Goal: Book appointment/travel/reservation

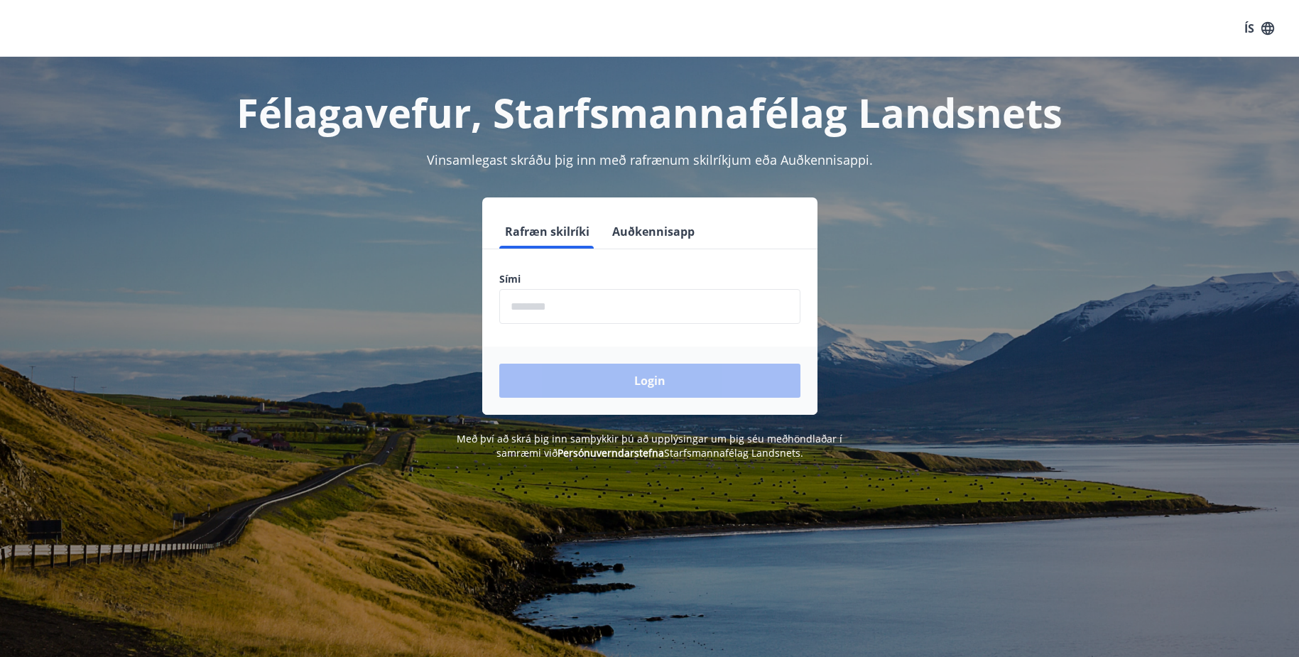
click at [590, 310] on input "phone" at bounding box center [649, 306] width 301 height 35
type input "********"
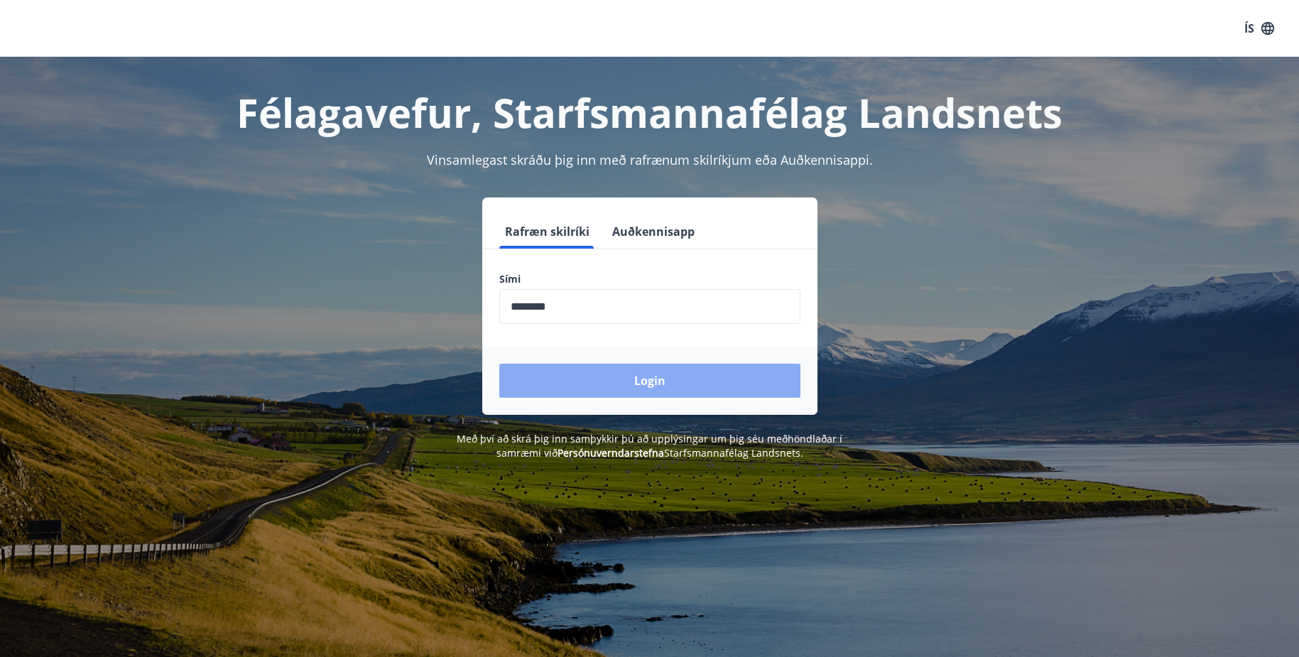
click at [591, 380] on button "Login" at bounding box center [649, 381] width 301 height 34
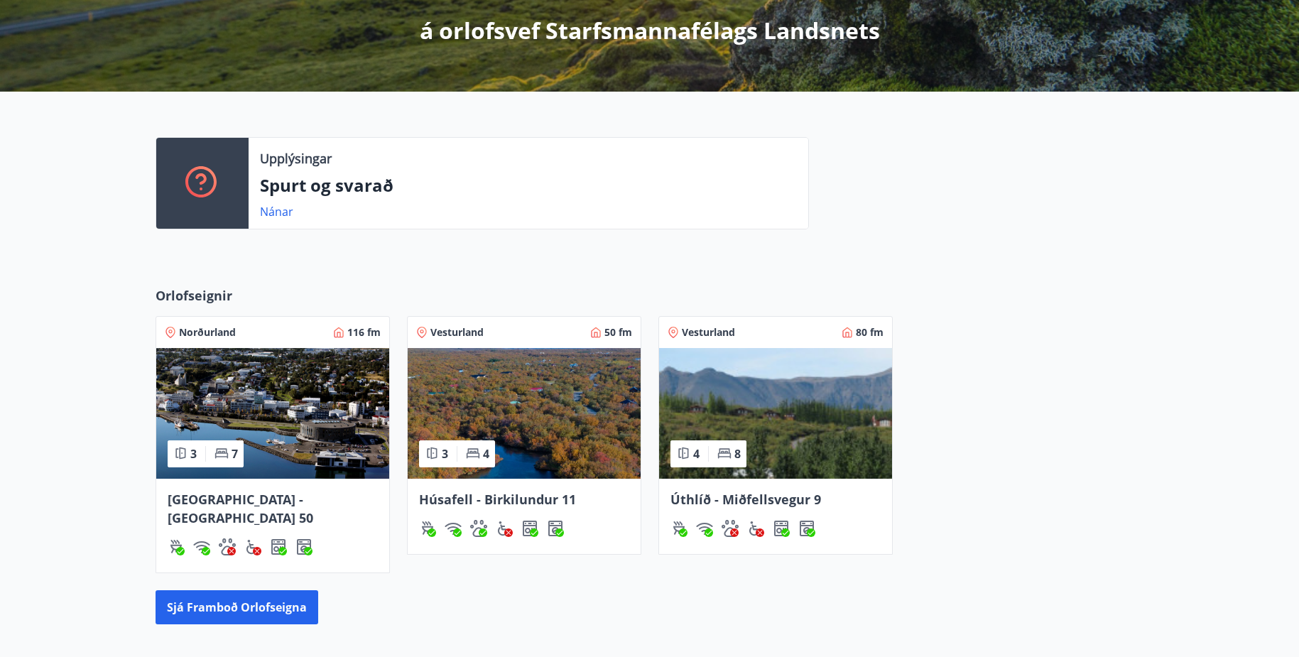
scroll to position [355, 0]
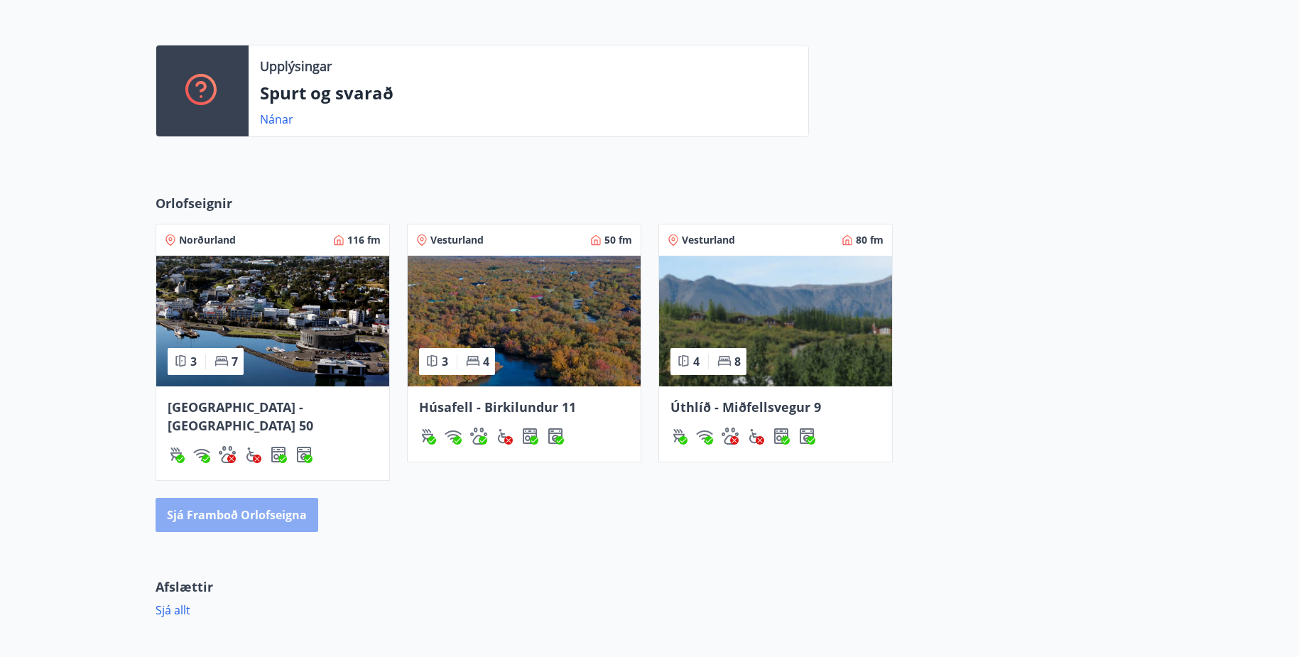
click at [220, 506] on button "Sjá framboð orlofseigna" at bounding box center [237, 515] width 163 height 34
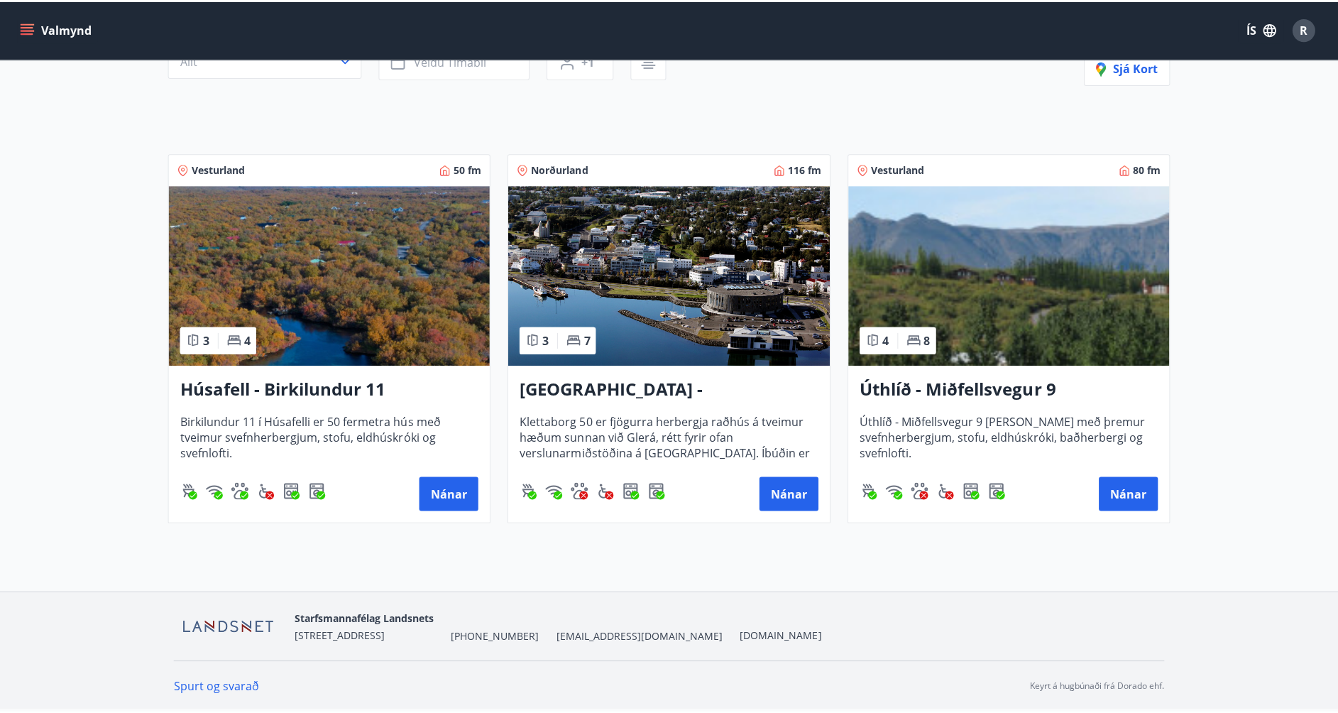
scroll to position [168, 0]
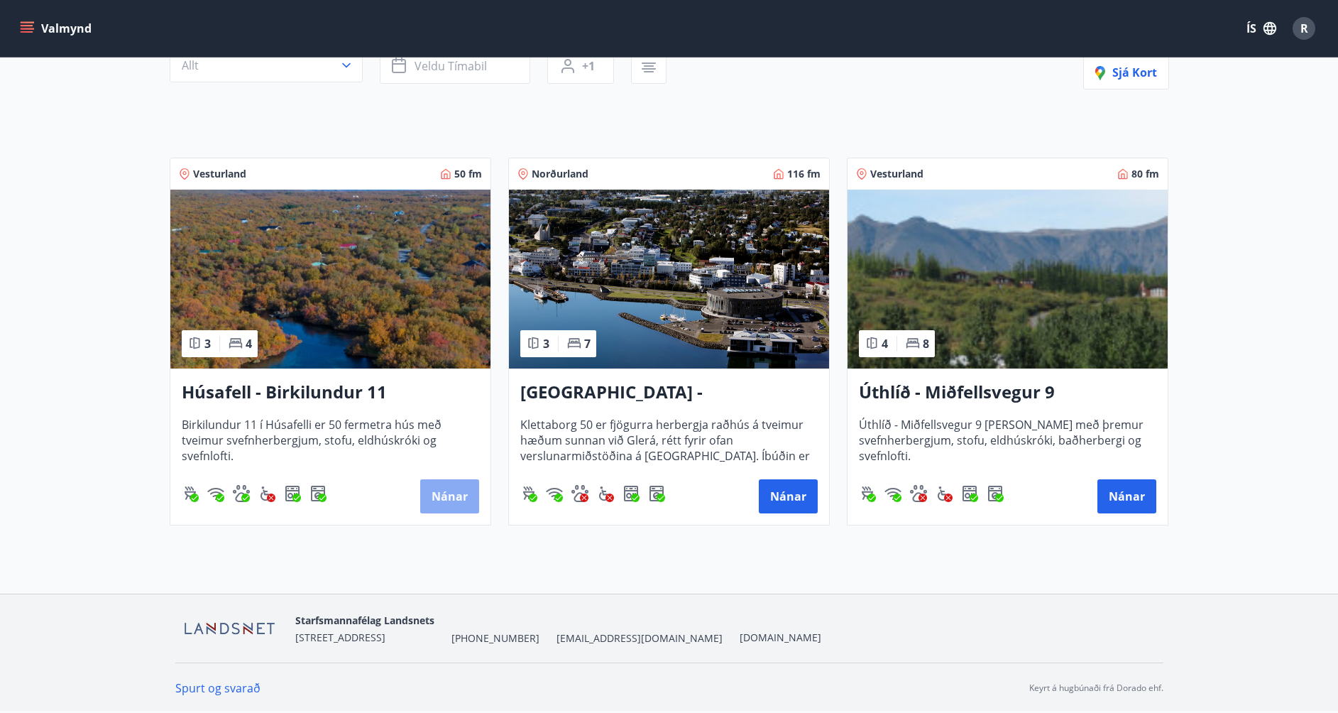
click at [445, 489] on button "Nánar" at bounding box center [449, 496] width 59 height 34
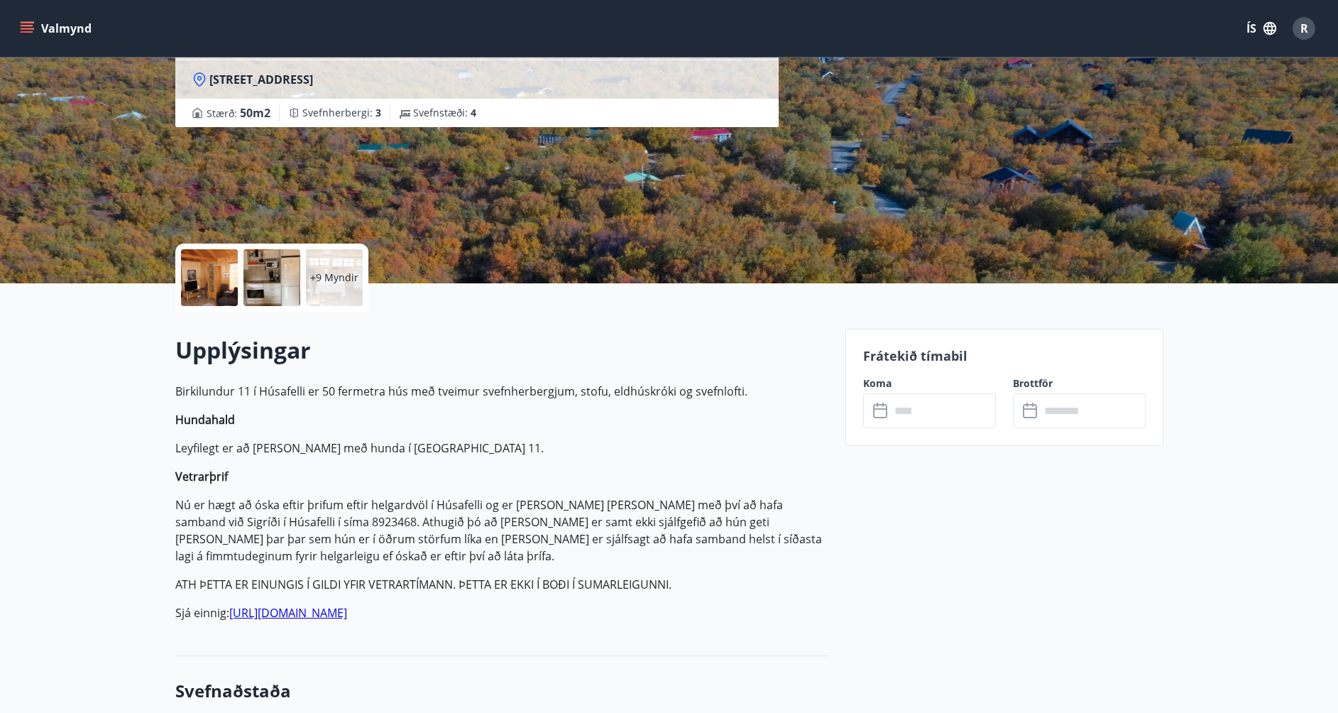
scroll to position [142, 0]
click at [910, 413] on input "text" at bounding box center [943, 411] width 106 height 35
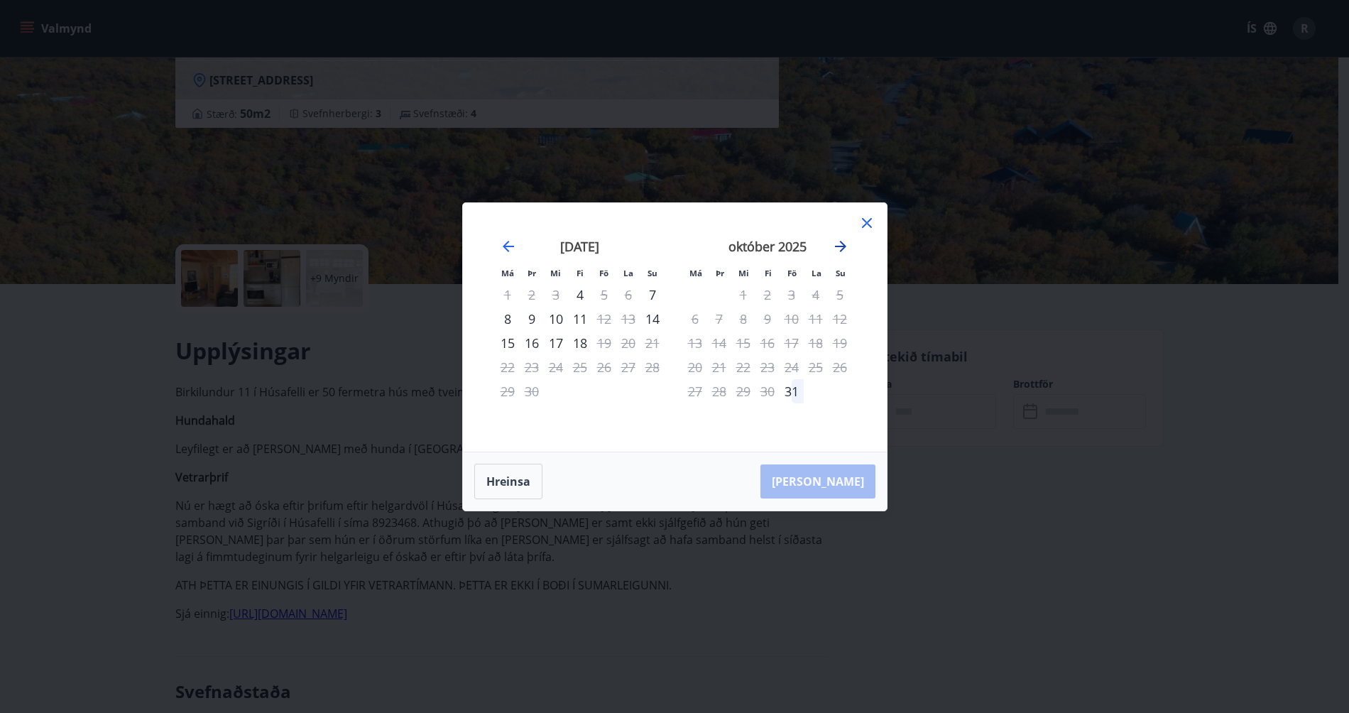
click at [841, 248] on icon "Move forward to switch to the next month." at bounding box center [840, 246] width 17 height 17
click at [503, 247] on icon "Move backward to switch to the previous month." at bounding box center [508, 246] width 11 height 11
click at [648, 320] on div "14" at bounding box center [652, 319] width 24 height 24
click at [491, 334] on div "september 2025 1 2 3 4 5 6 7 8 9 10 11 12 13 14 15 16 17 18 19 20 21 22 23 24 2…" at bounding box center [579, 336] width 187 height 233
click at [505, 337] on div "15" at bounding box center [508, 343] width 24 height 24
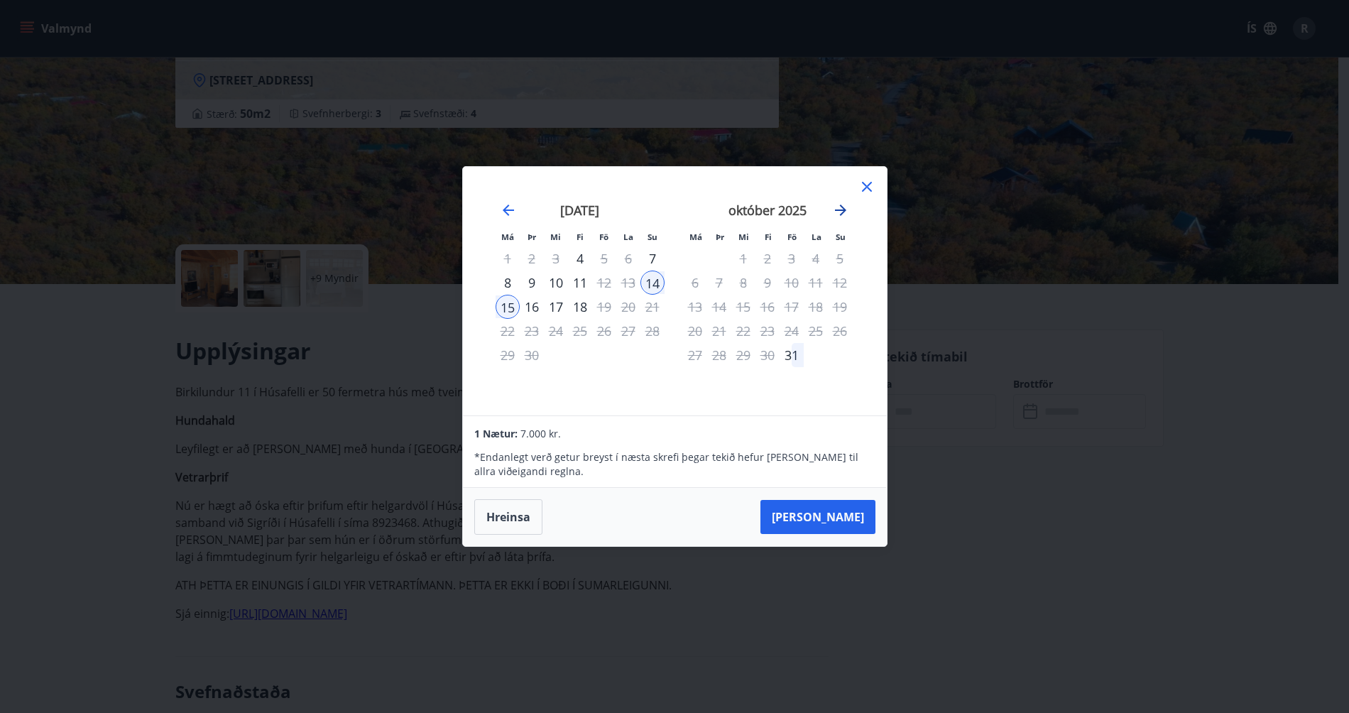
click at [832, 210] on icon "Move forward to switch to the next month." at bounding box center [840, 210] width 17 height 17
click at [836, 213] on icon "Move forward to switch to the next month." at bounding box center [840, 210] width 17 height 17
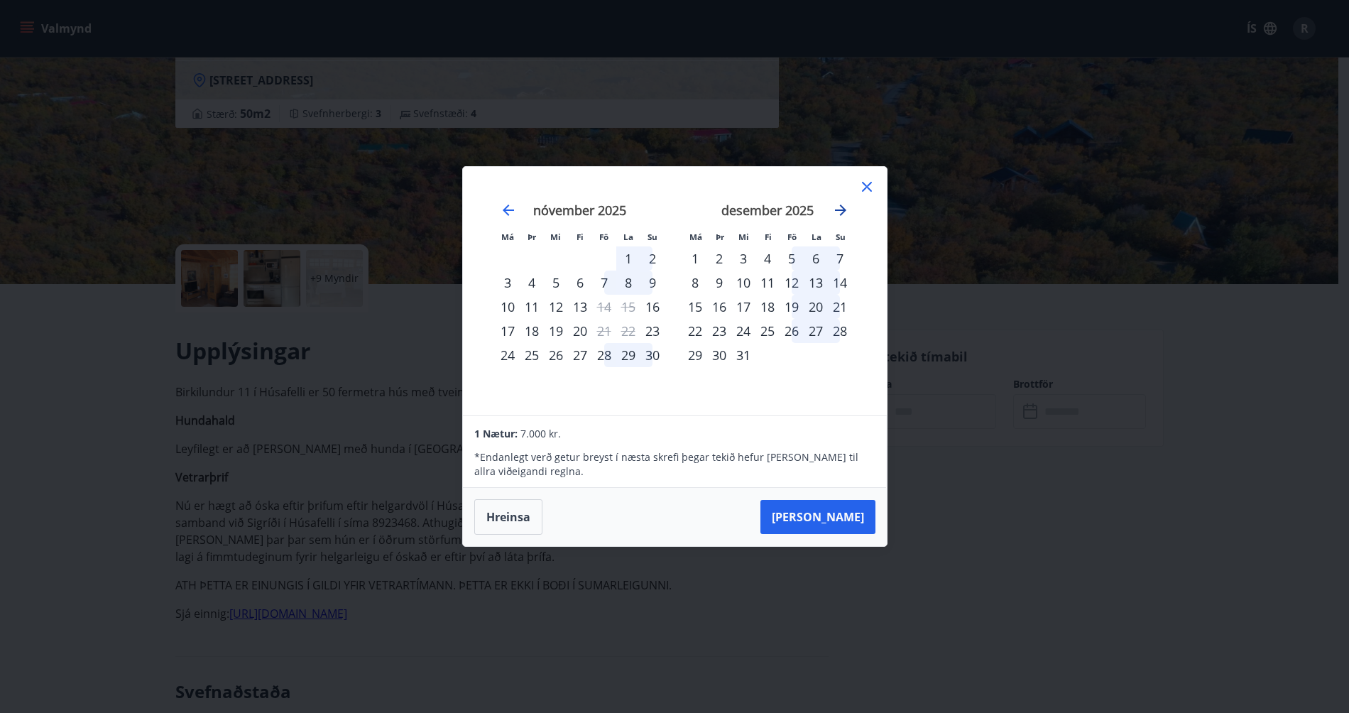
click at [847, 209] on icon "Move forward to switch to the next month." at bounding box center [840, 210] width 17 height 17
click at [841, 211] on icon "Move forward to switch to the next month." at bounding box center [840, 210] width 11 height 11
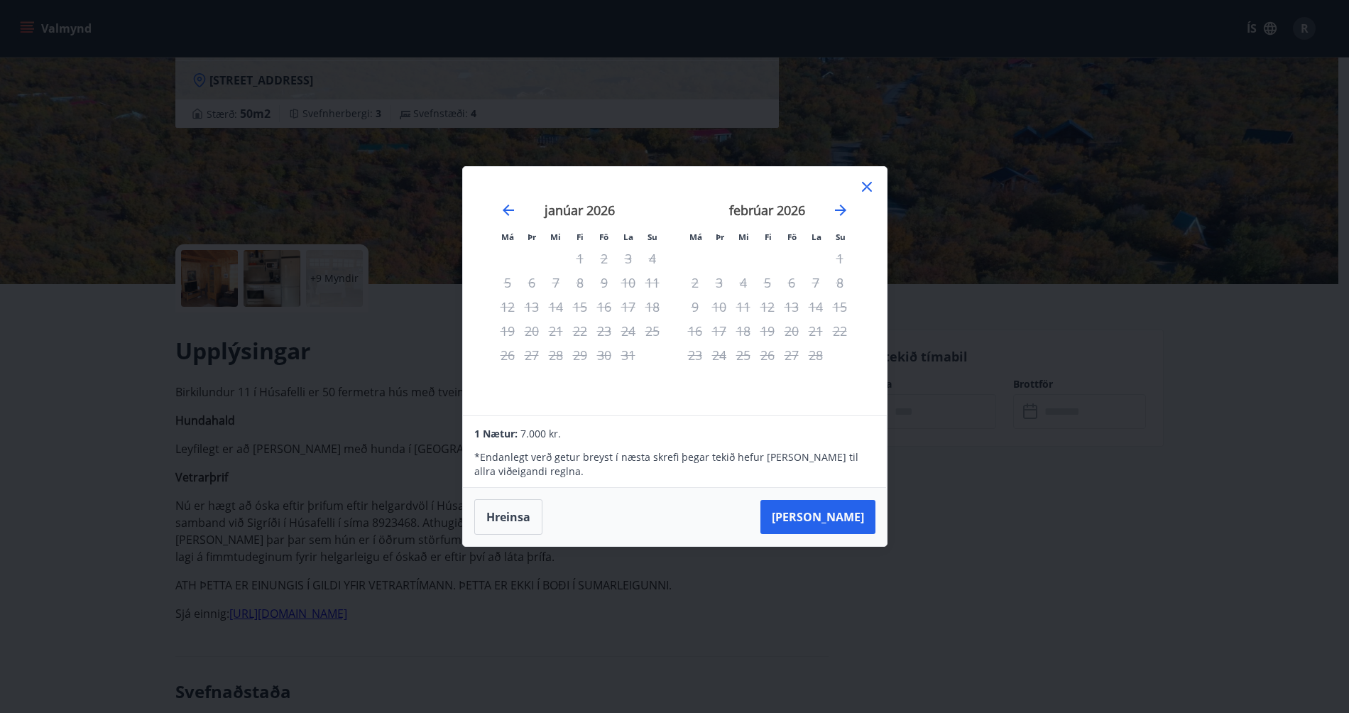
click at [866, 184] on icon at bounding box center [866, 186] width 17 height 17
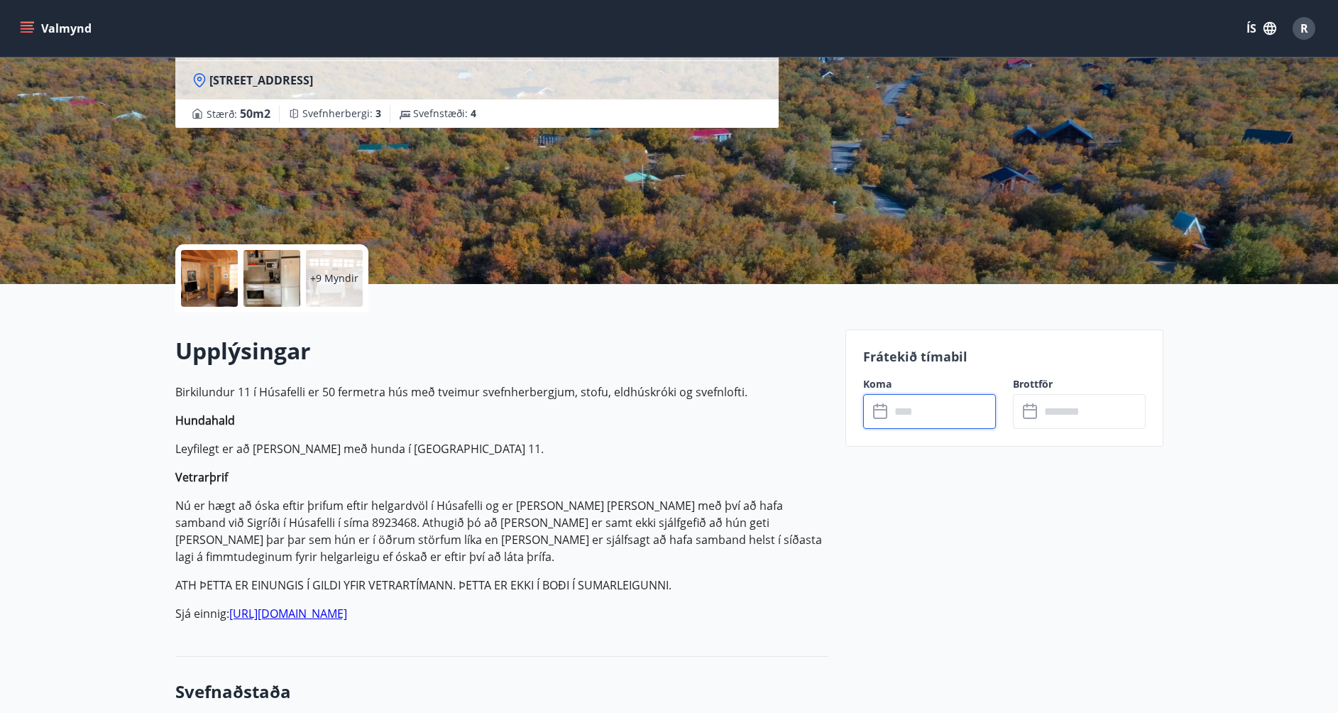
click at [905, 412] on input "text" at bounding box center [943, 411] width 106 height 35
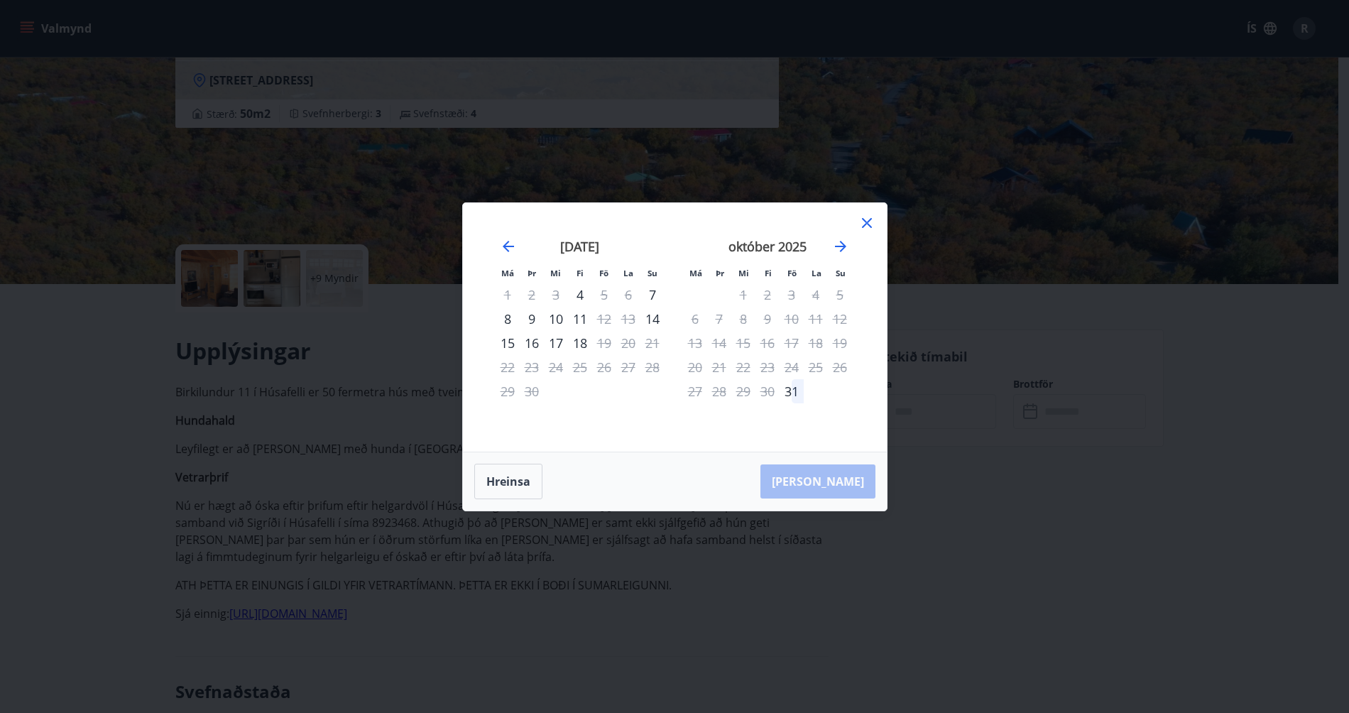
click at [866, 219] on icon at bounding box center [866, 222] width 17 height 17
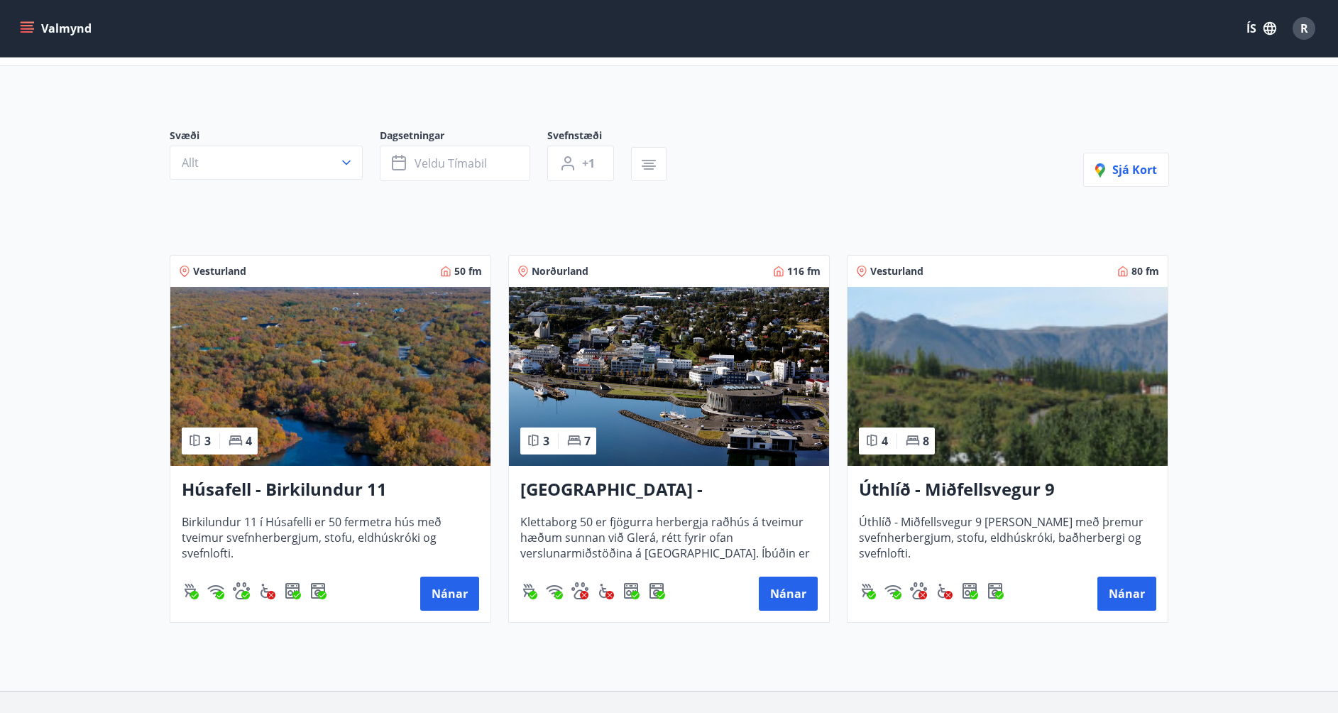
click at [682, 447] on img at bounding box center [669, 376] width 320 height 179
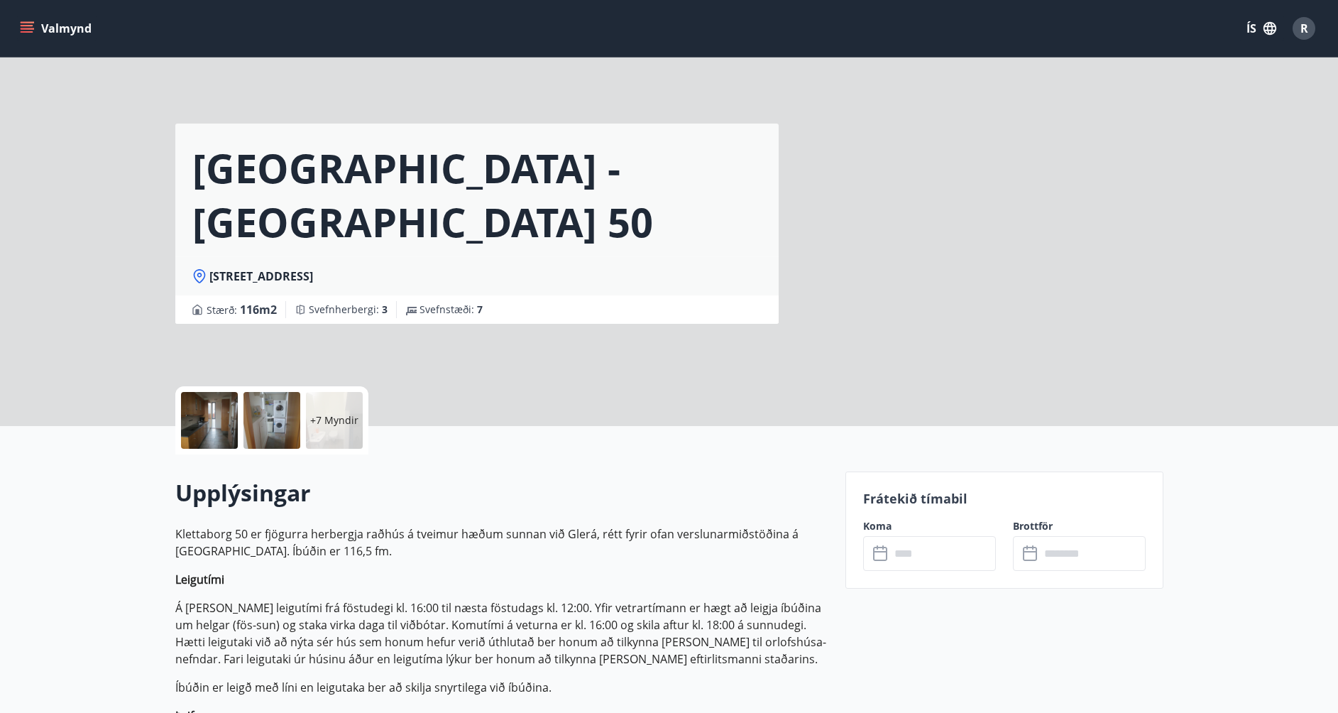
click at [960, 563] on input "text" at bounding box center [943, 553] width 106 height 35
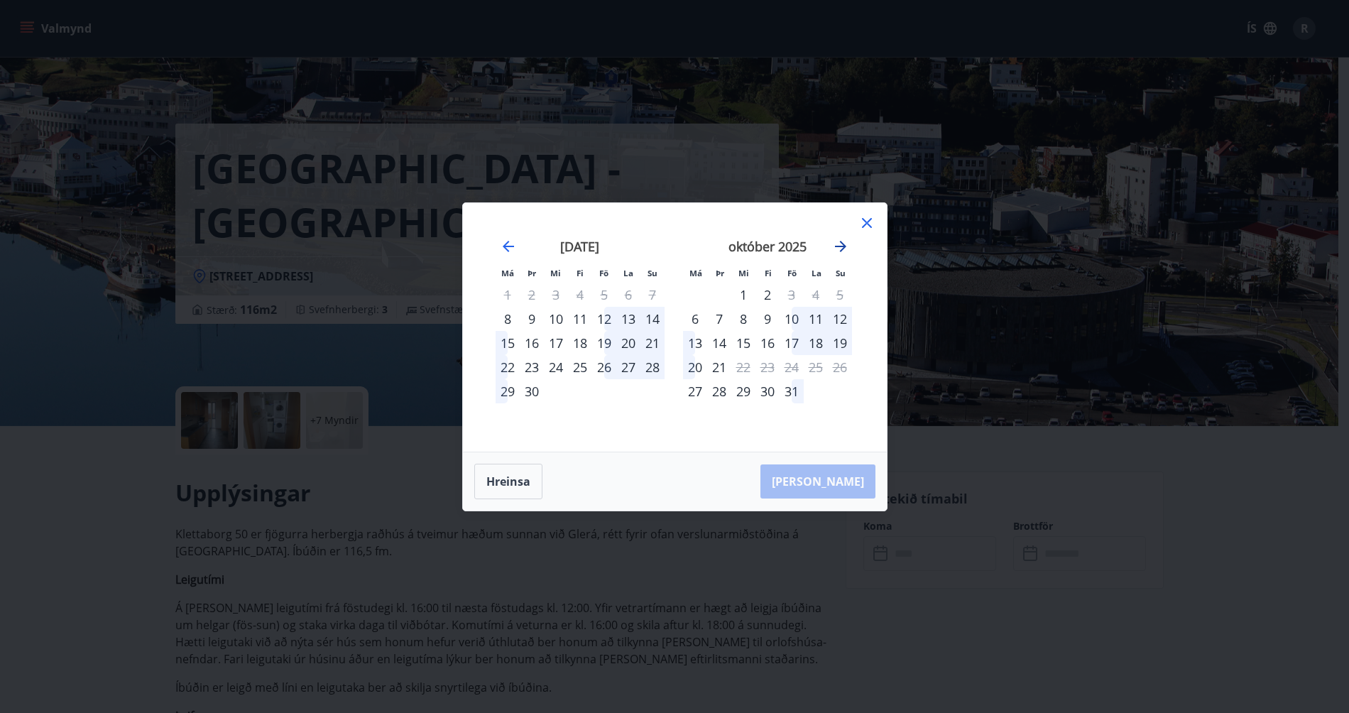
click at [834, 244] on icon "Move forward to switch to the next month." at bounding box center [840, 246] width 17 height 17
click at [834, 246] on icon "Move forward to switch to the next month." at bounding box center [840, 246] width 17 height 17
click at [869, 223] on icon at bounding box center [866, 222] width 17 height 17
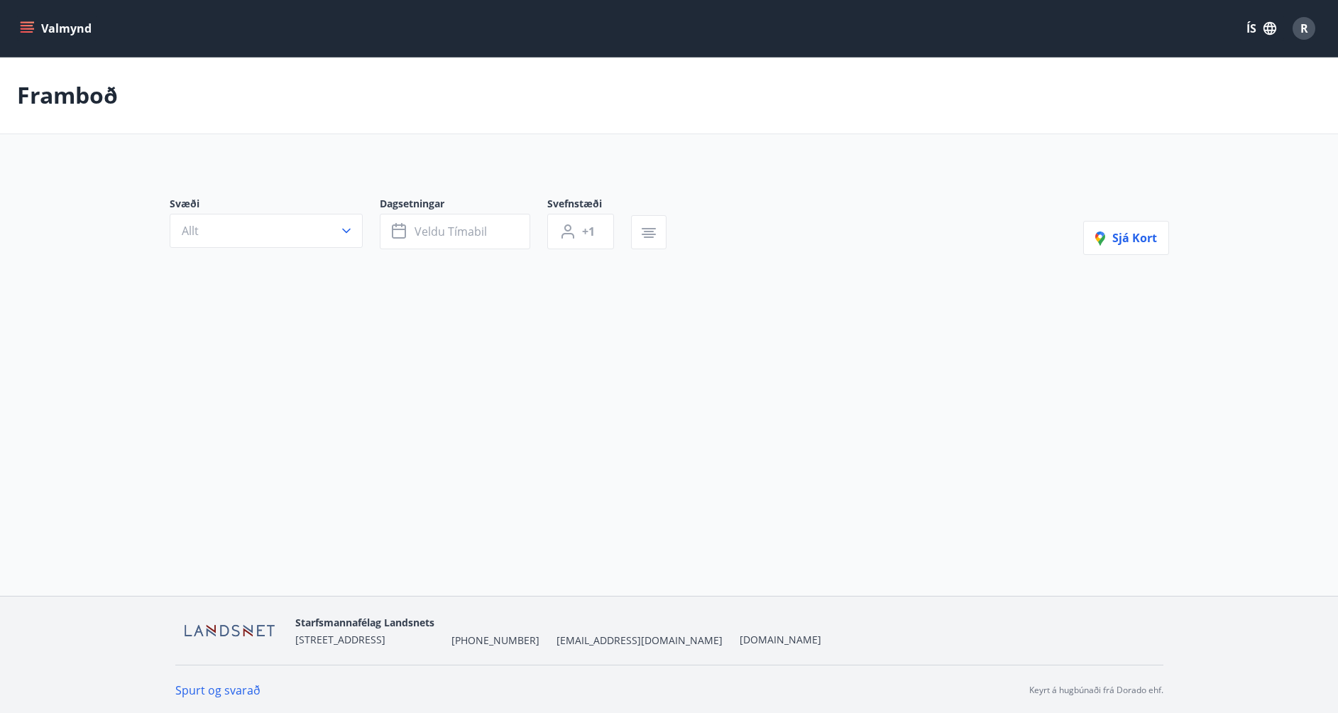
scroll to position [2, 0]
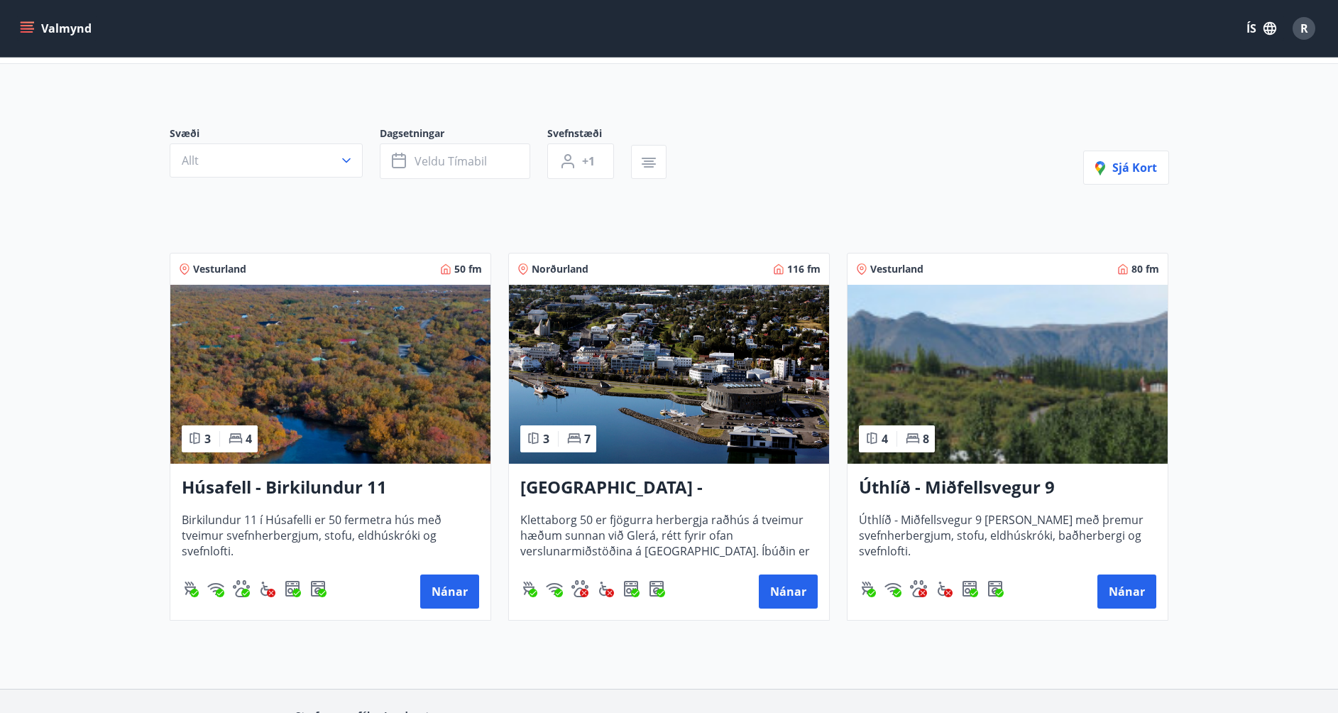
click at [925, 477] on h3 "Úthlíð - Miðfellsvegur 9" at bounding box center [1008, 488] width 298 height 26
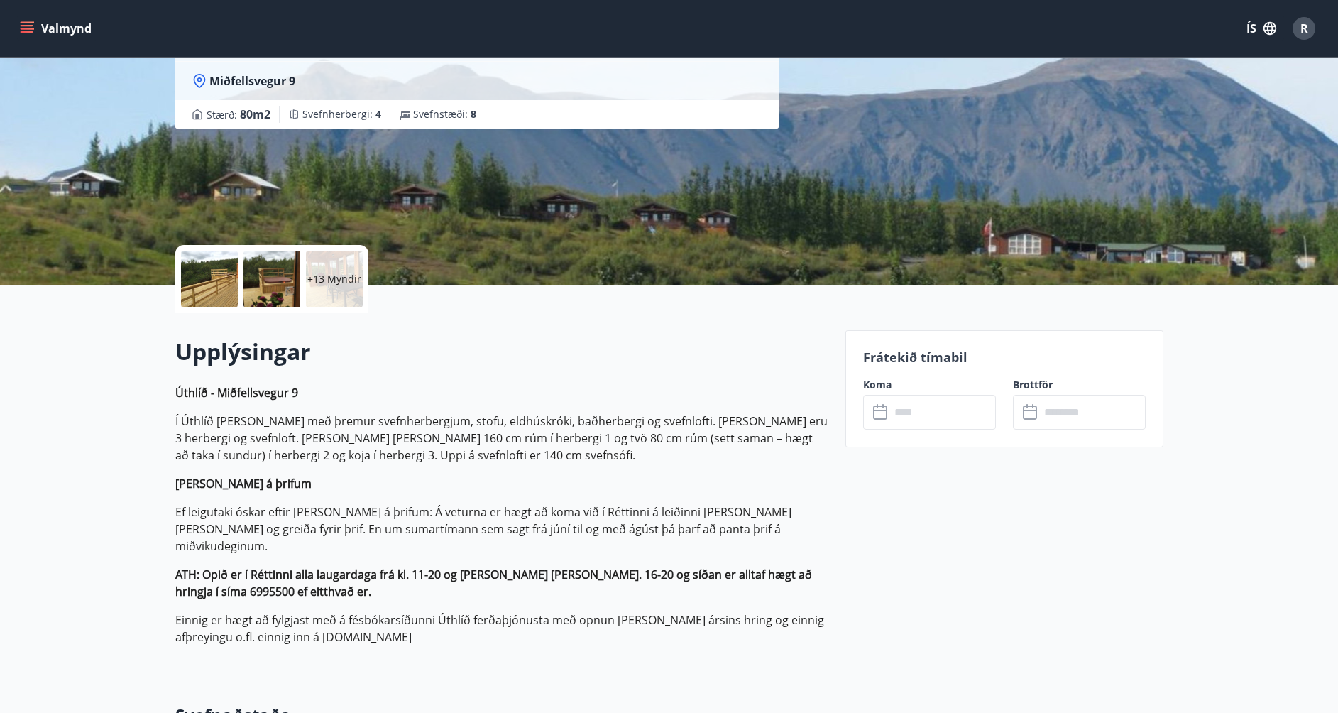
scroll to position [142, 0]
click at [917, 411] on input "text" at bounding box center [943, 411] width 106 height 35
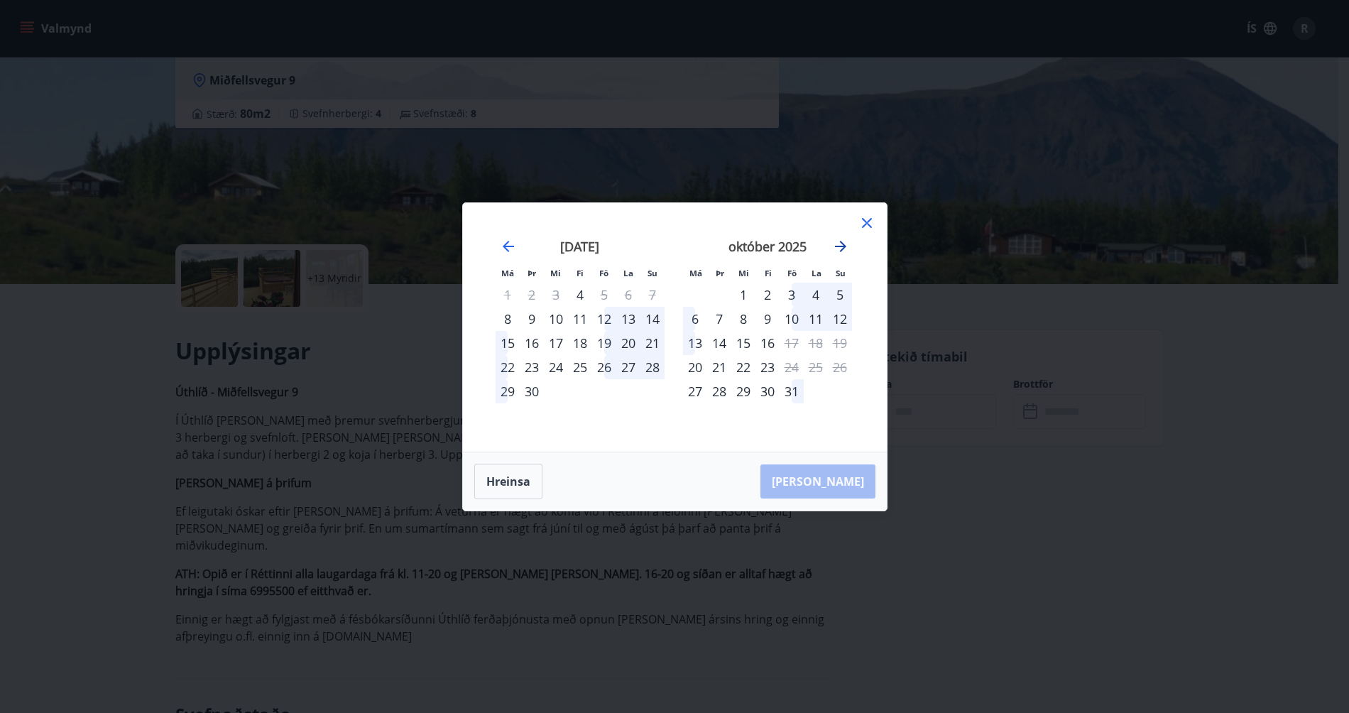
click at [842, 246] on icon "Move forward to switch to the next month." at bounding box center [840, 246] width 11 height 11
click at [501, 249] on icon "Move backward to switch to the previous month." at bounding box center [508, 246] width 17 height 17
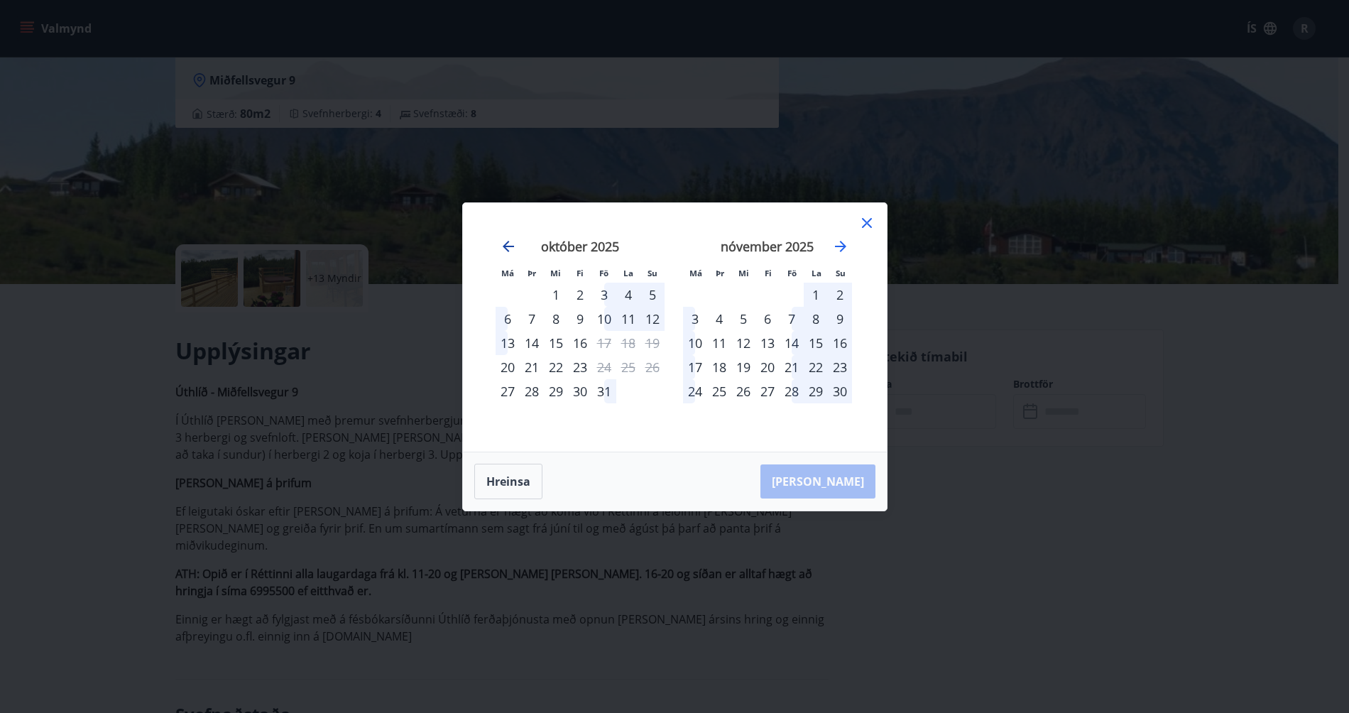
click at [501, 249] on icon "Move backward to switch to the previous month." at bounding box center [508, 246] width 17 height 17
click at [858, 224] on icon at bounding box center [866, 222] width 17 height 17
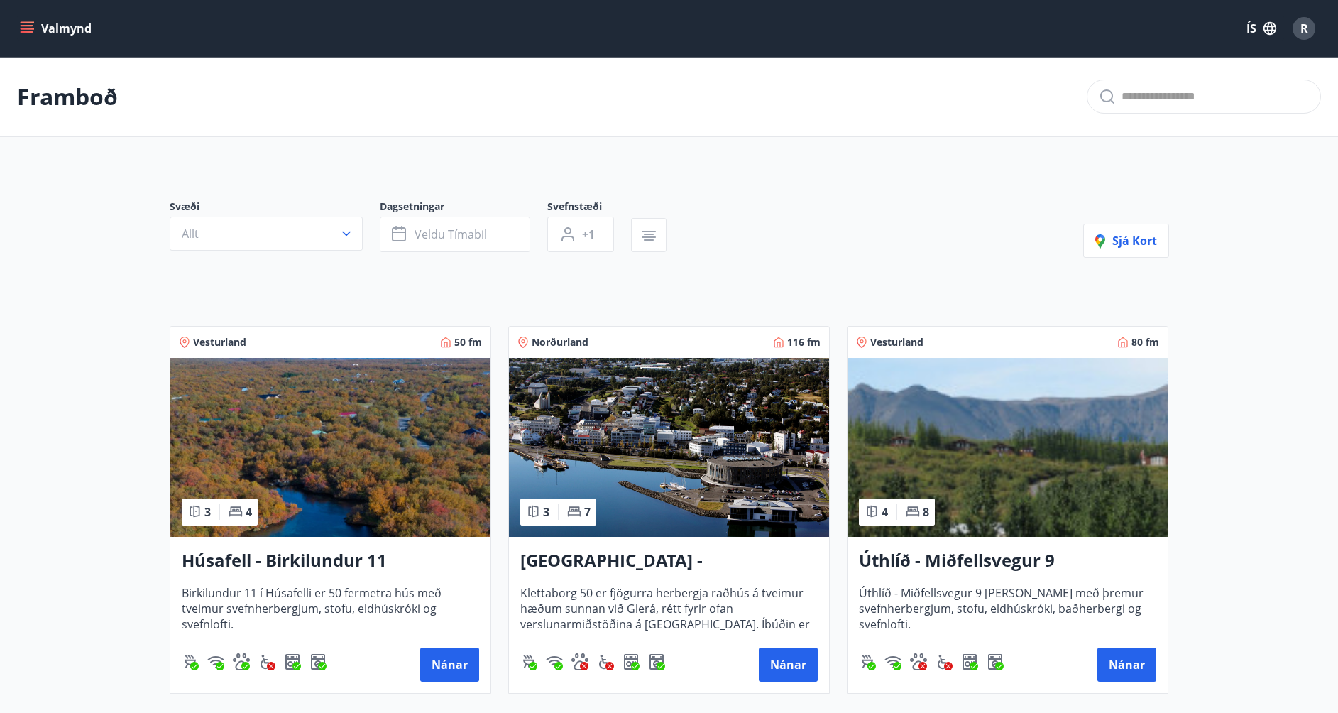
click at [633, 553] on h3 "Akureyri - Klettaborg 50" at bounding box center [669, 561] width 298 height 26
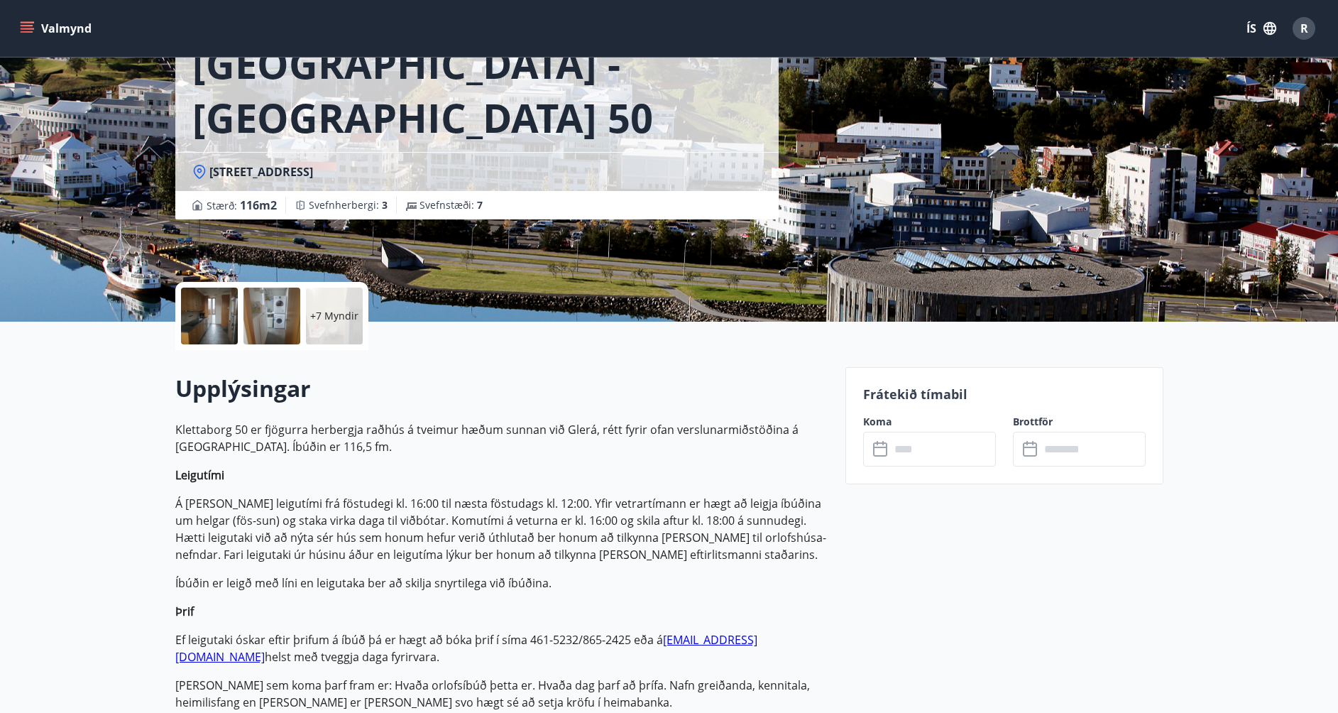
scroll to position [142, 0]
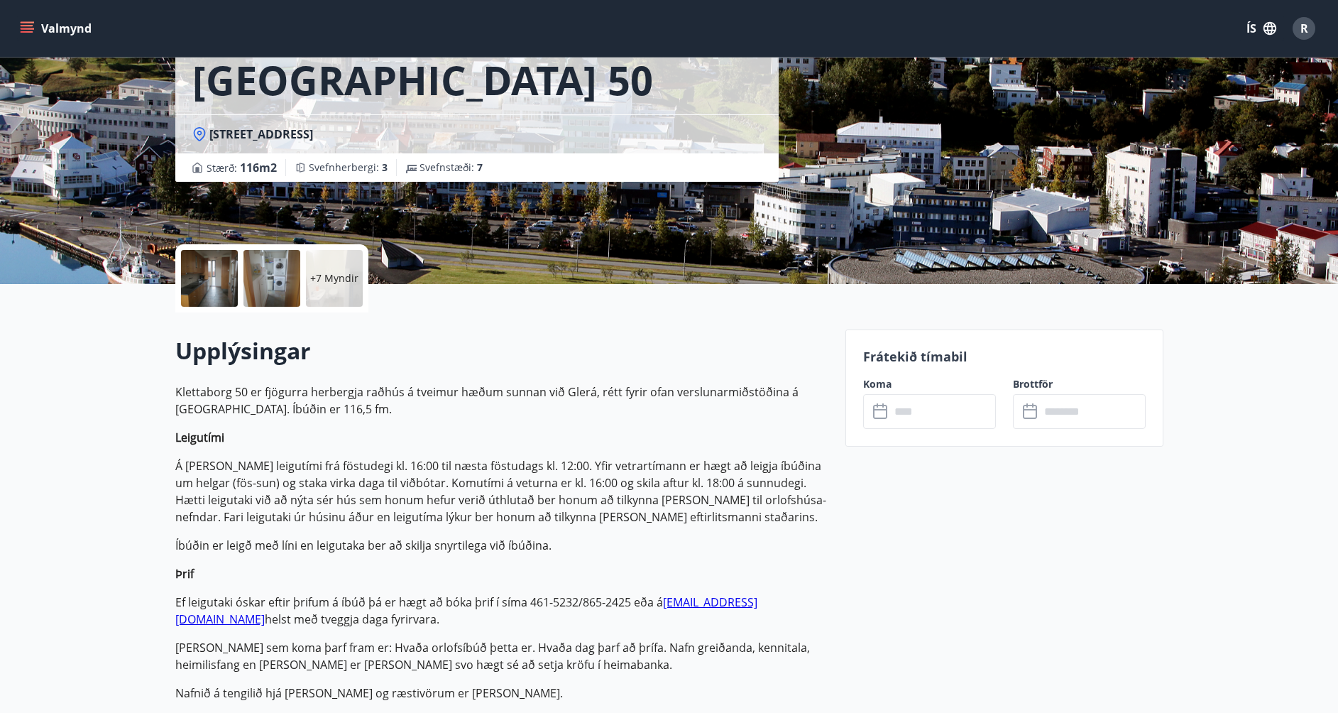
click at [917, 411] on input "text" at bounding box center [943, 411] width 106 height 35
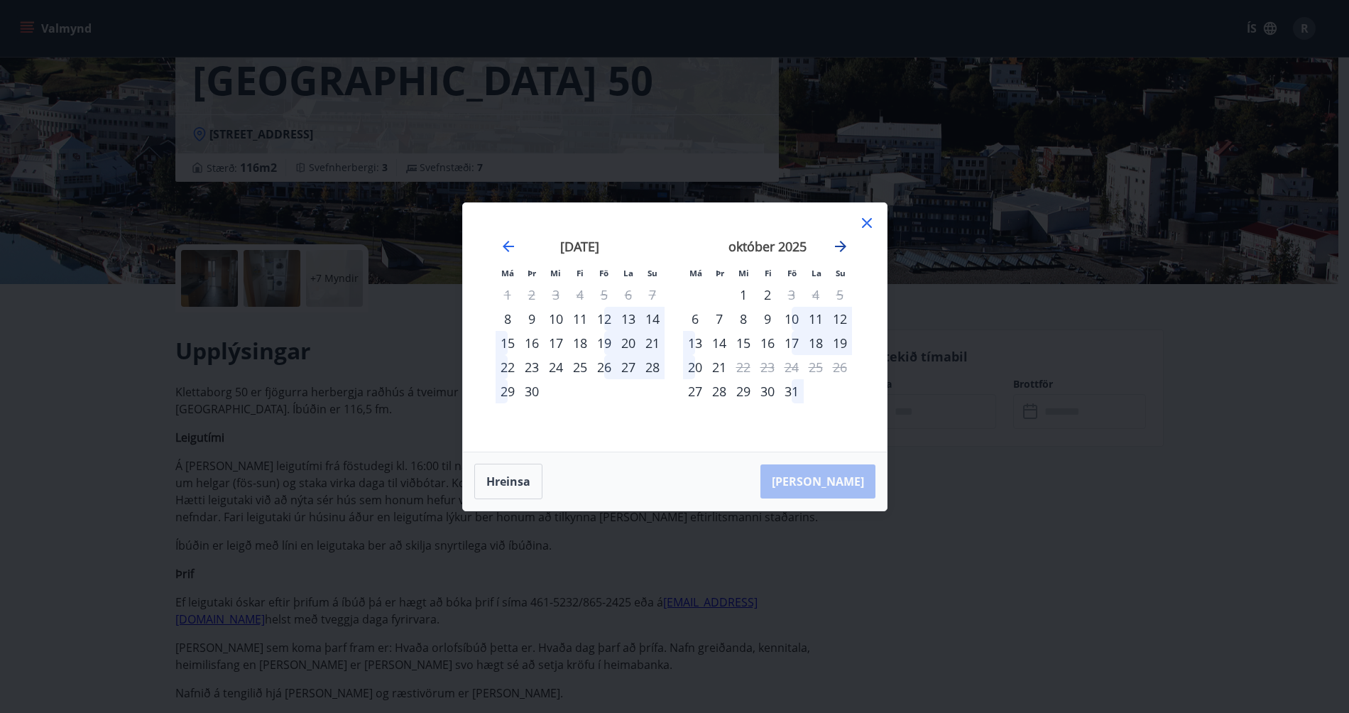
click at [841, 251] on icon "Move forward to switch to the next month." at bounding box center [840, 246] width 11 height 11
click at [840, 251] on icon "Move forward to switch to the next month." at bounding box center [840, 246] width 11 height 11
click at [862, 219] on icon at bounding box center [867, 223] width 10 height 10
